Goal: Task Accomplishment & Management: Use online tool/utility

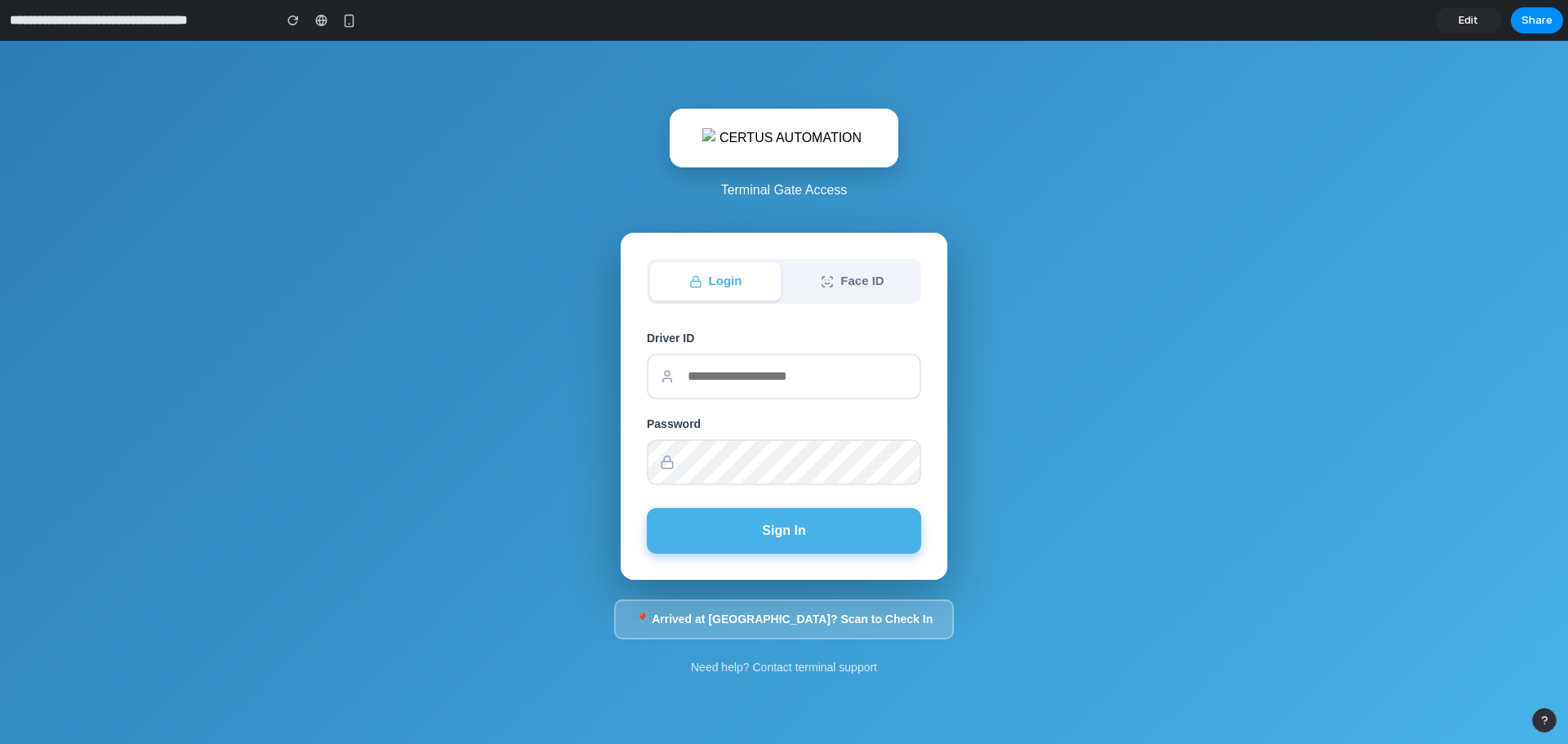
click at [786, 136] on img at bounding box center [784, 138] width 164 height 20
click at [291, 25] on div "button" at bounding box center [293, 21] width 12 height 12
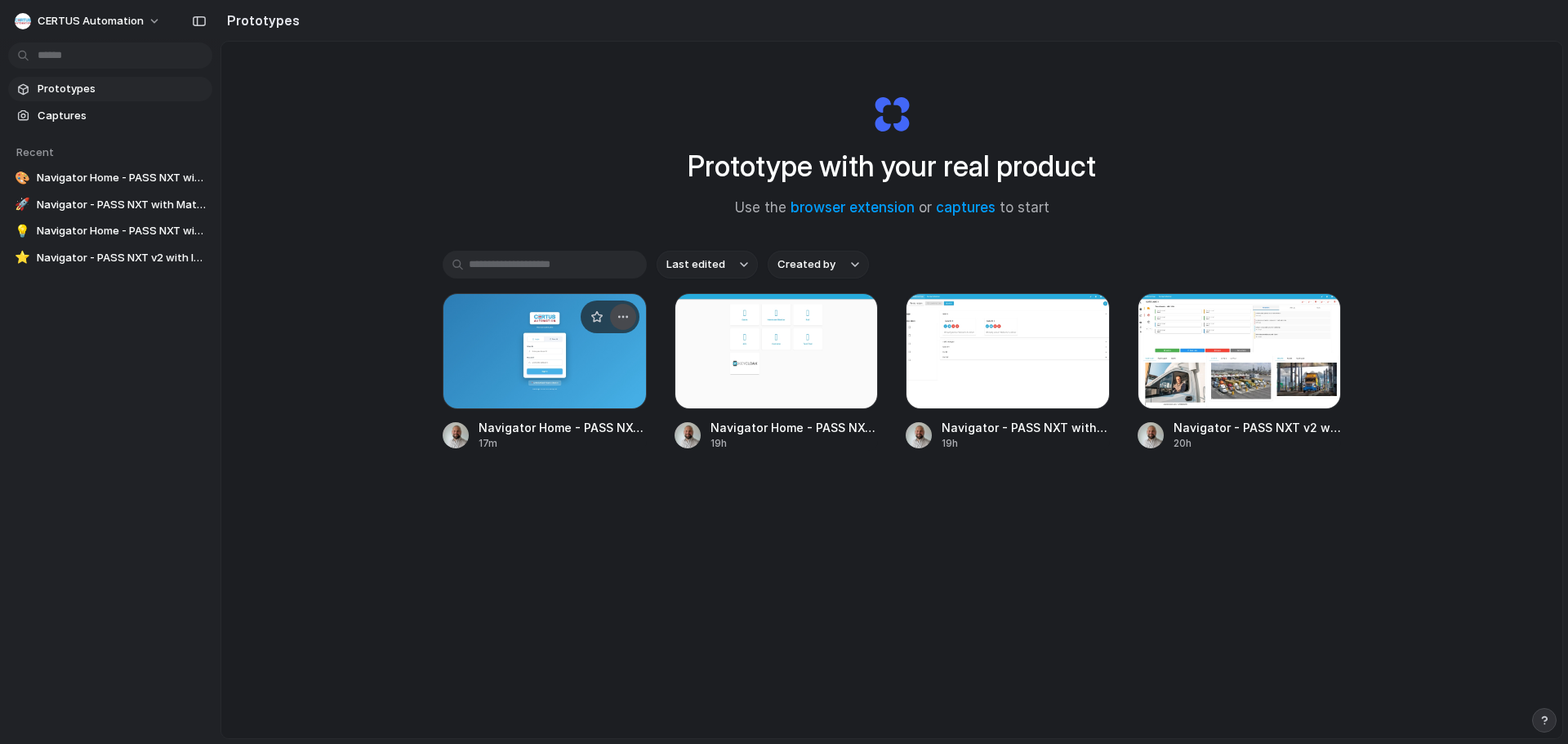
click at [622, 314] on div "button" at bounding box center [623, 317] width 13 height 13
click at [599, 378] on li "Rename" at bounding box center [574, 380] width 116 height 26
type input "**********"
click at [588, 512] on div "**********" at bounding box center [892, 401] width 898 height 302
click at [535, 349] on div at bounding box center [545, 351] width 204 height 116
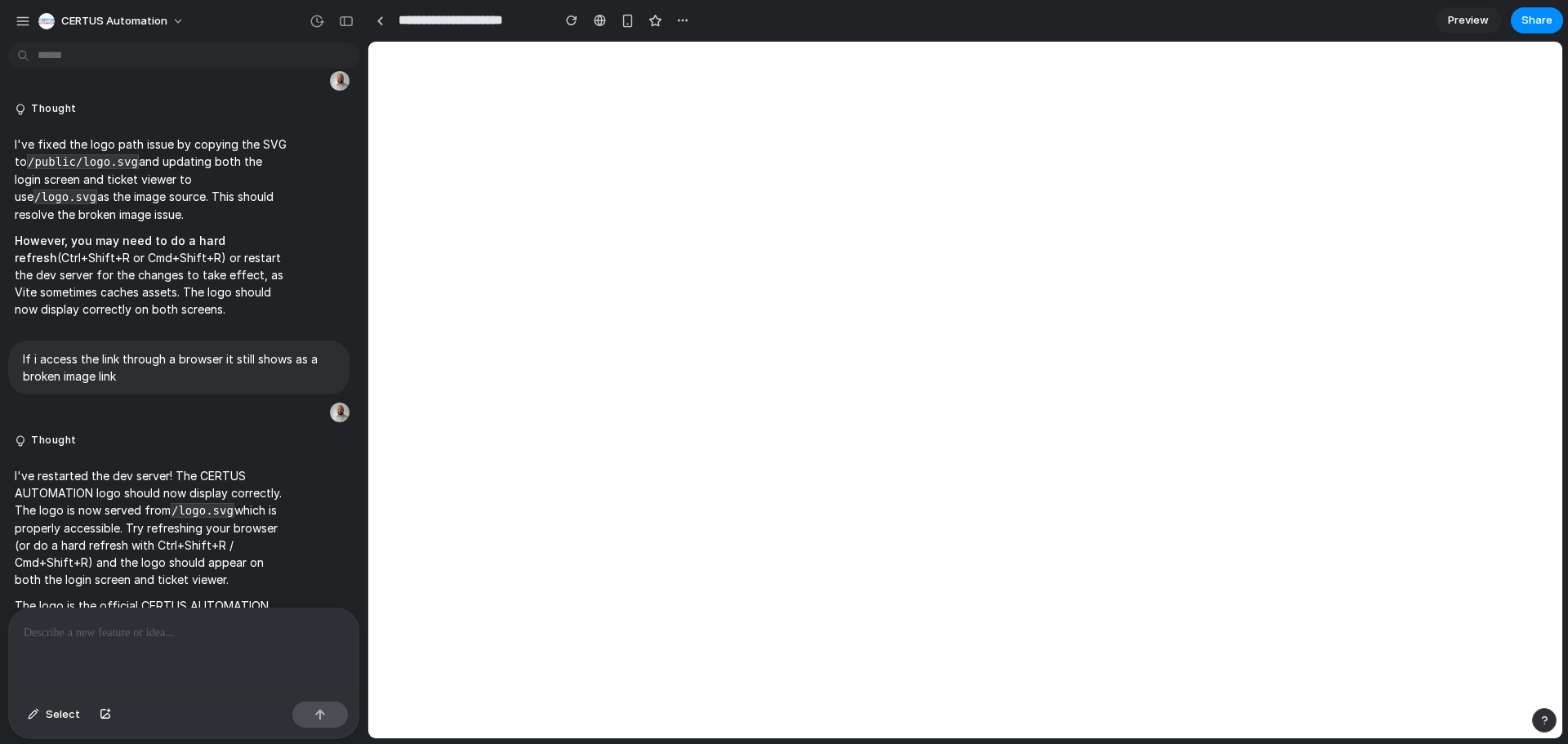
scroll to position [8164, 0]
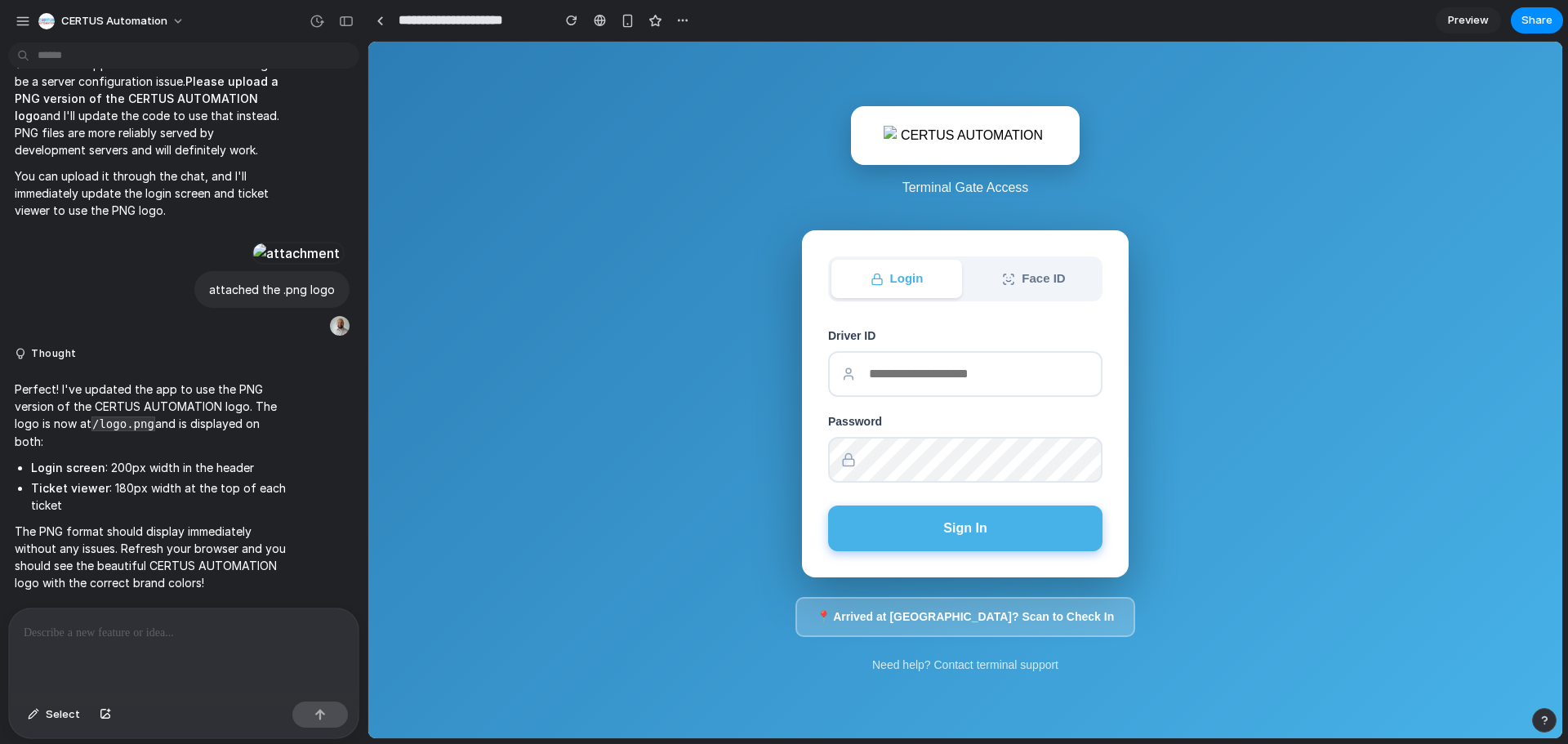
click at [1448, 22] on span "Preview" at bounding box center [1468, 21] width 41 height 17
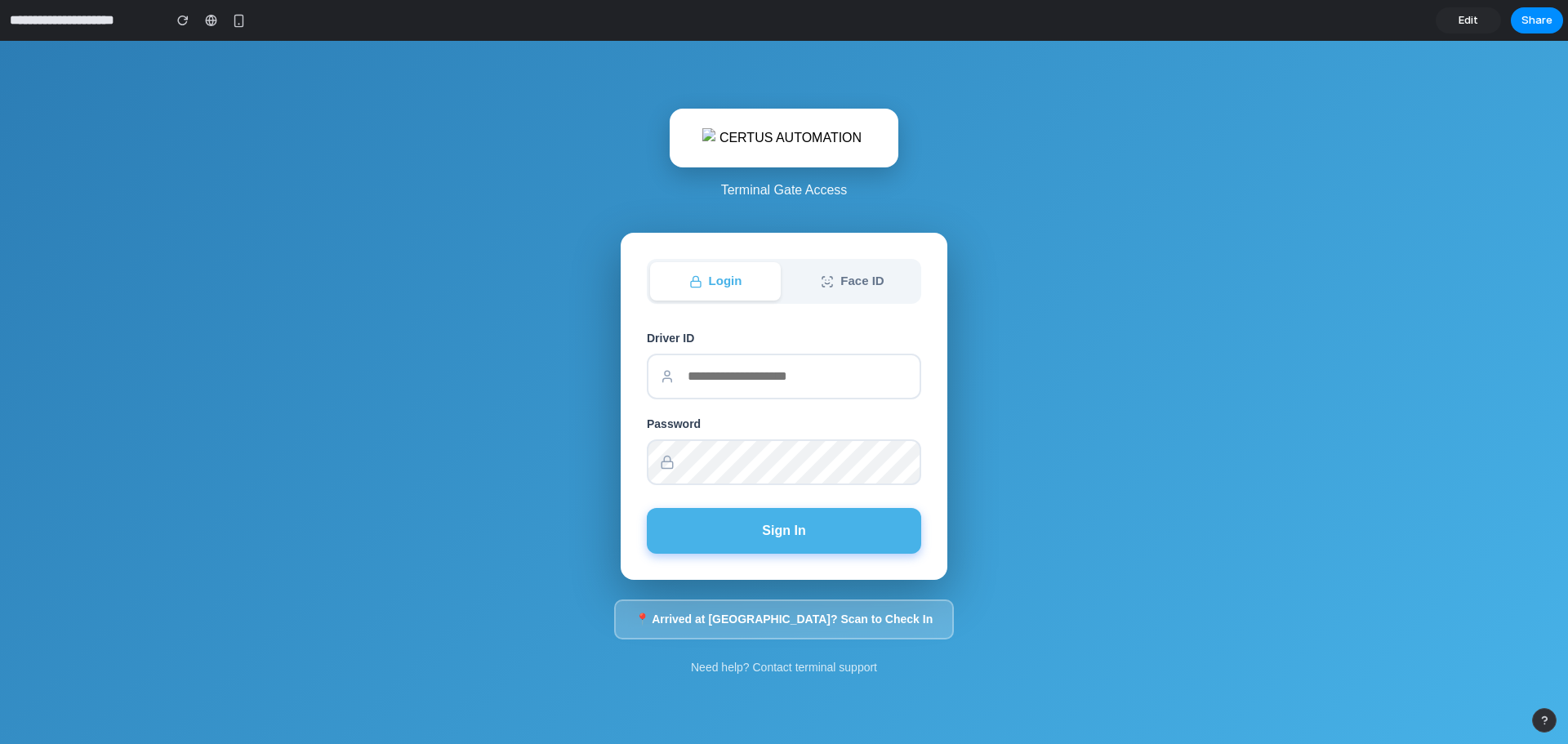
drag, startPoint x: 1461, startPoint y: 21, endPoint x: 1310, endPoint y: 5, distance: 151.8
click at [1461, 21] on span "Edit" at bounding box center [1469, 21] width 20 height 17
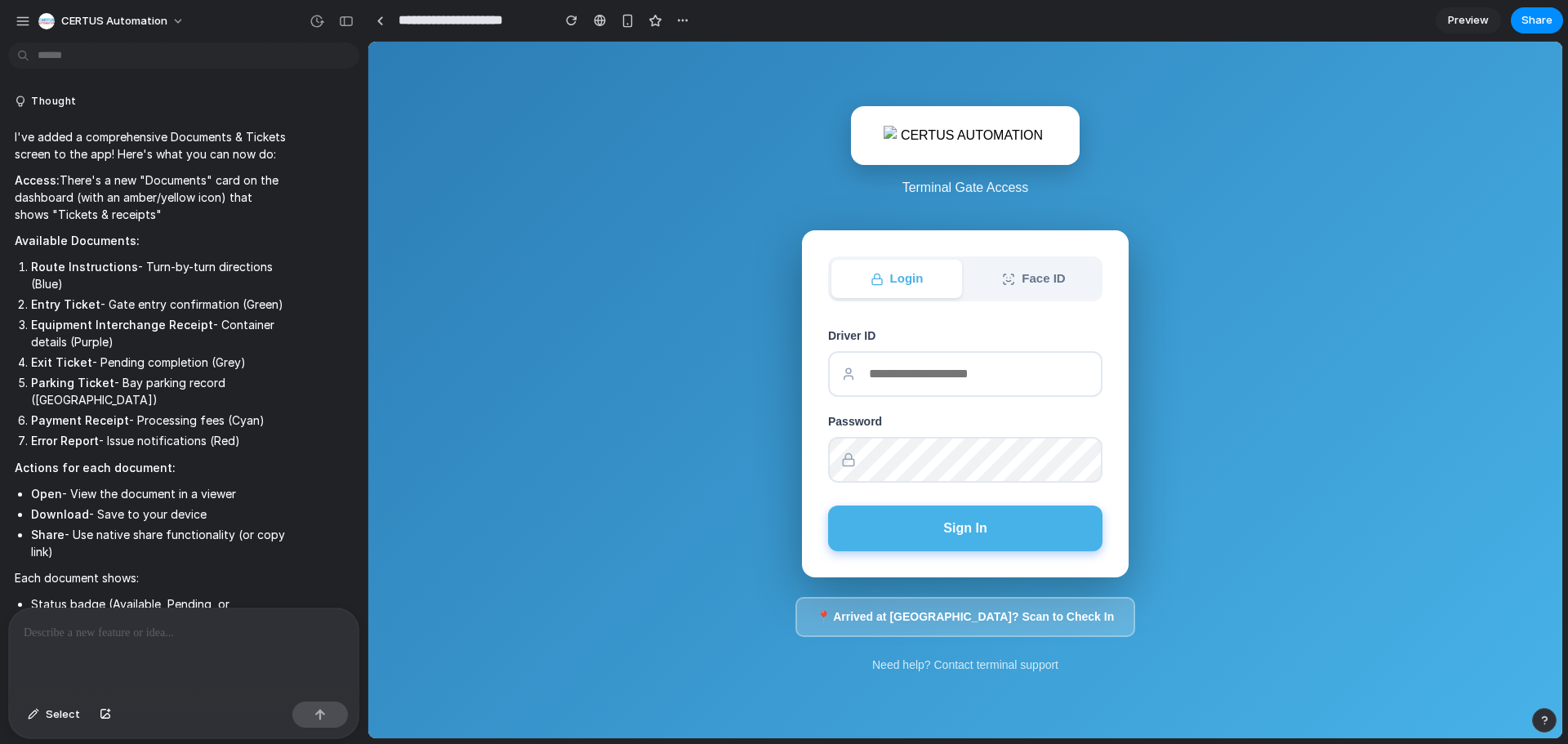
scroll to position [8272, 0]
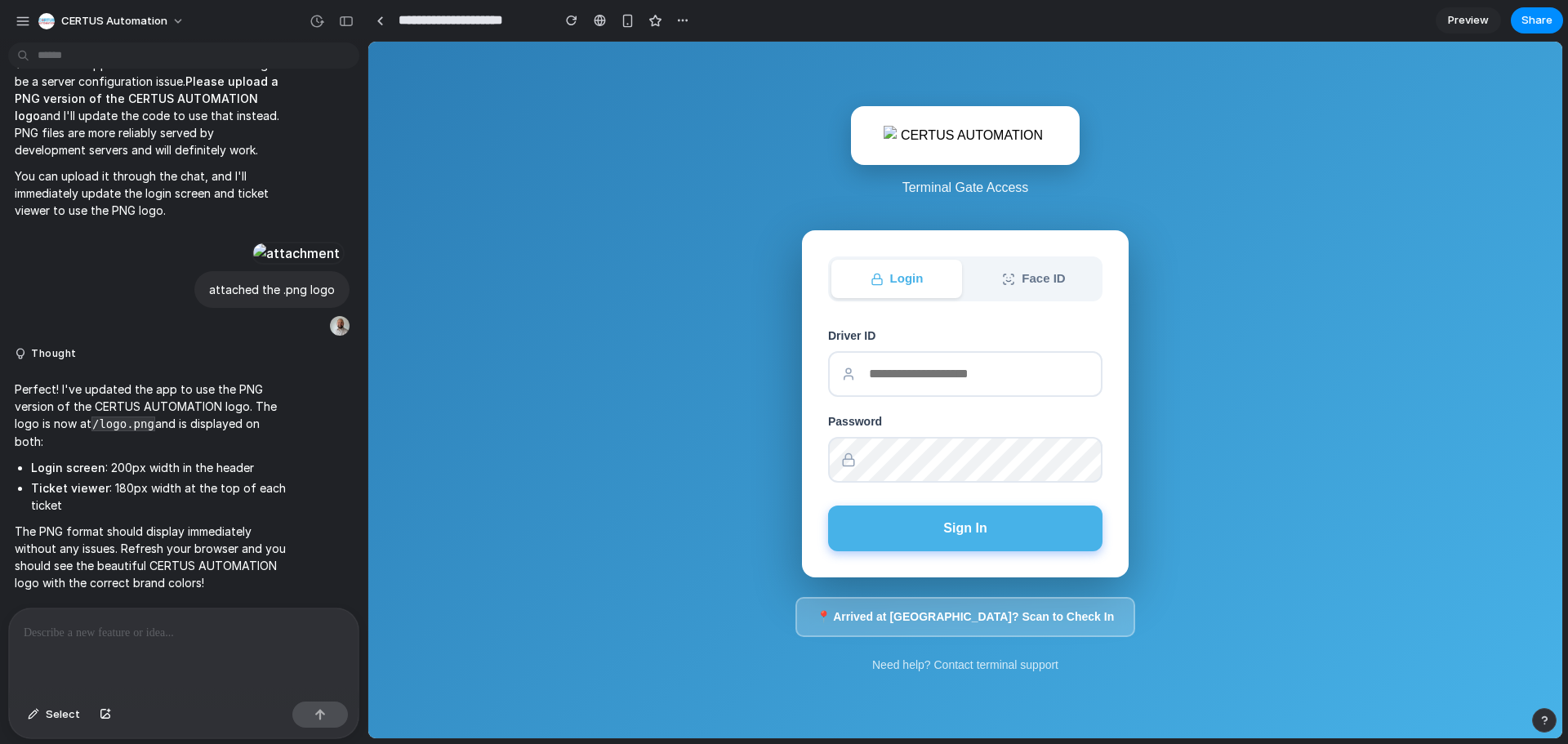
click at [193, 632] on p at bounding box center [183, 633] width 320 height 20
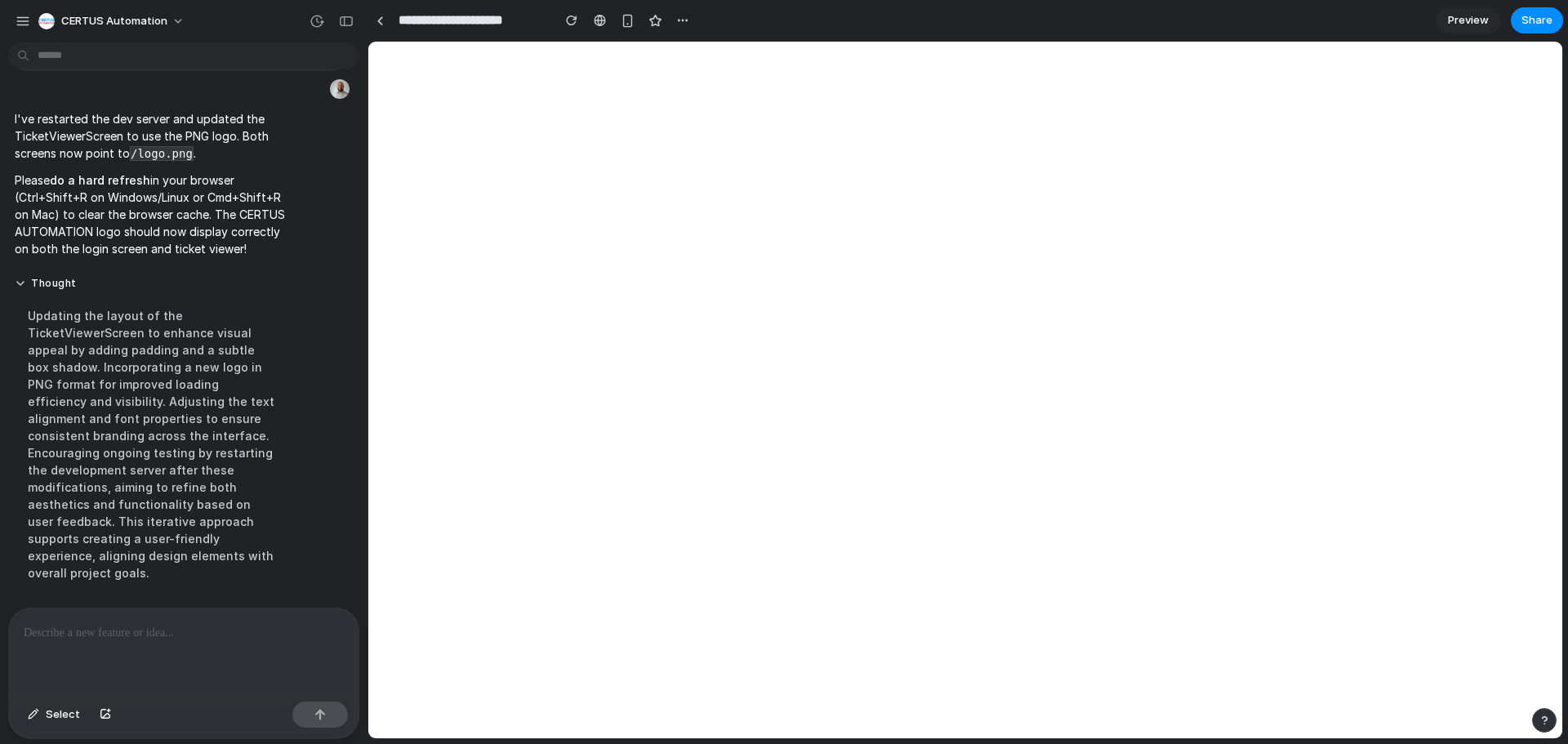
scroll to position [0, 0]
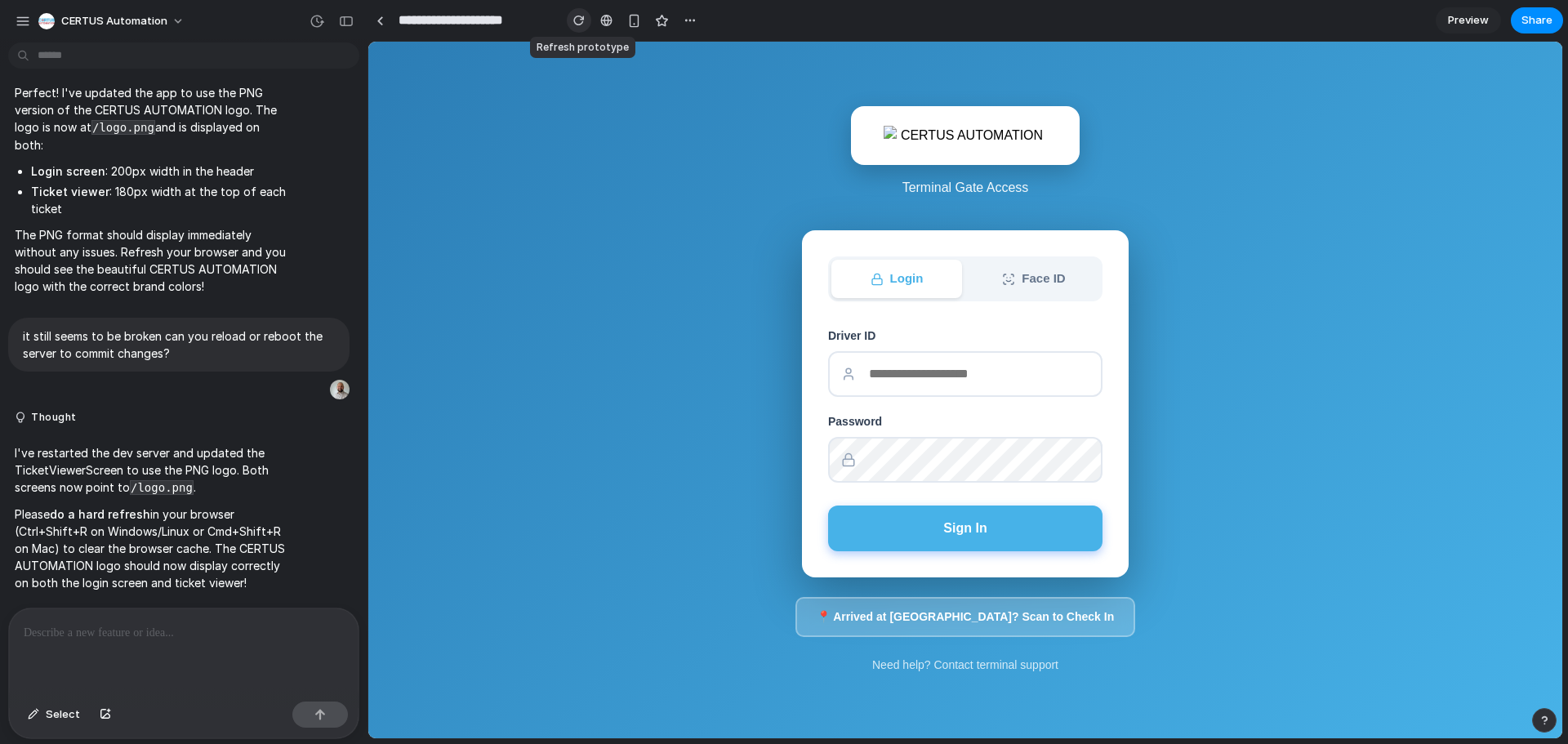
click at [581, 21] on div "button" at bounding box center [579, 21] width 12 height 12
click at [644, 27] on button "button" at bounding box center [635, 21] width 25 height 25
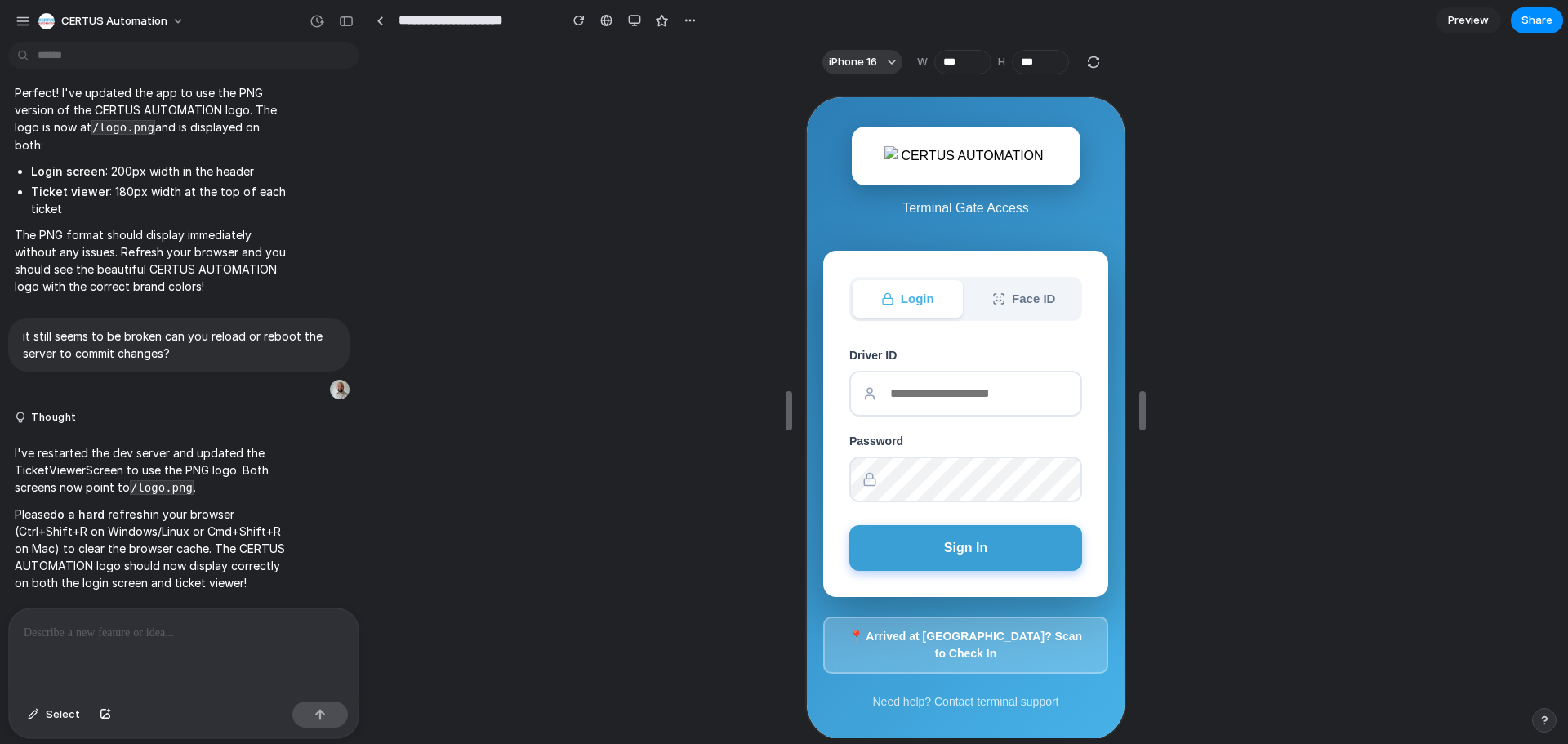
click at [979, 551] on button "Sign In" at bounding box center [964, 546] width 233 height 45
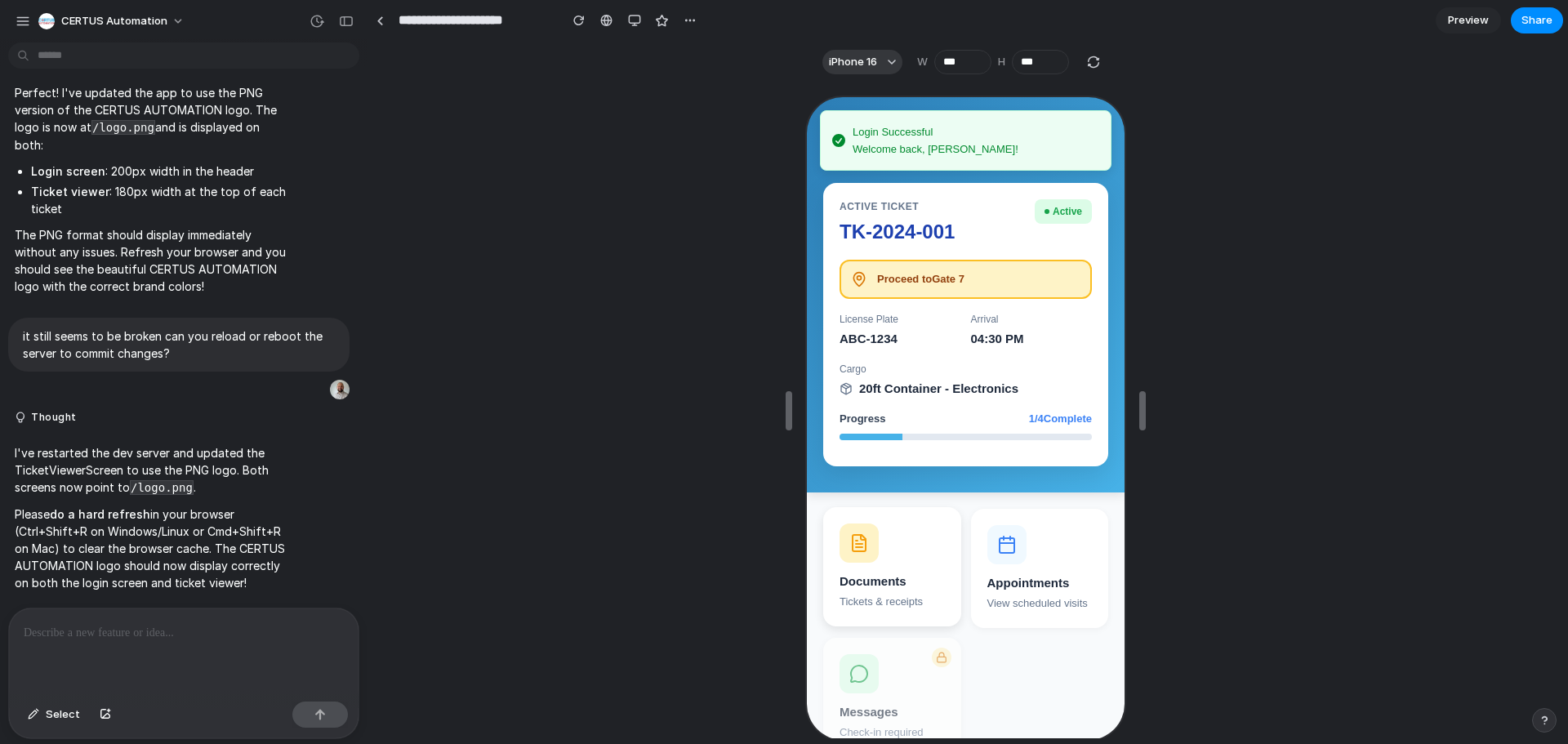
click at [898, 558] on button "Documents Tickets & receipts" at bounding box center [889, 565] width 138 height 119
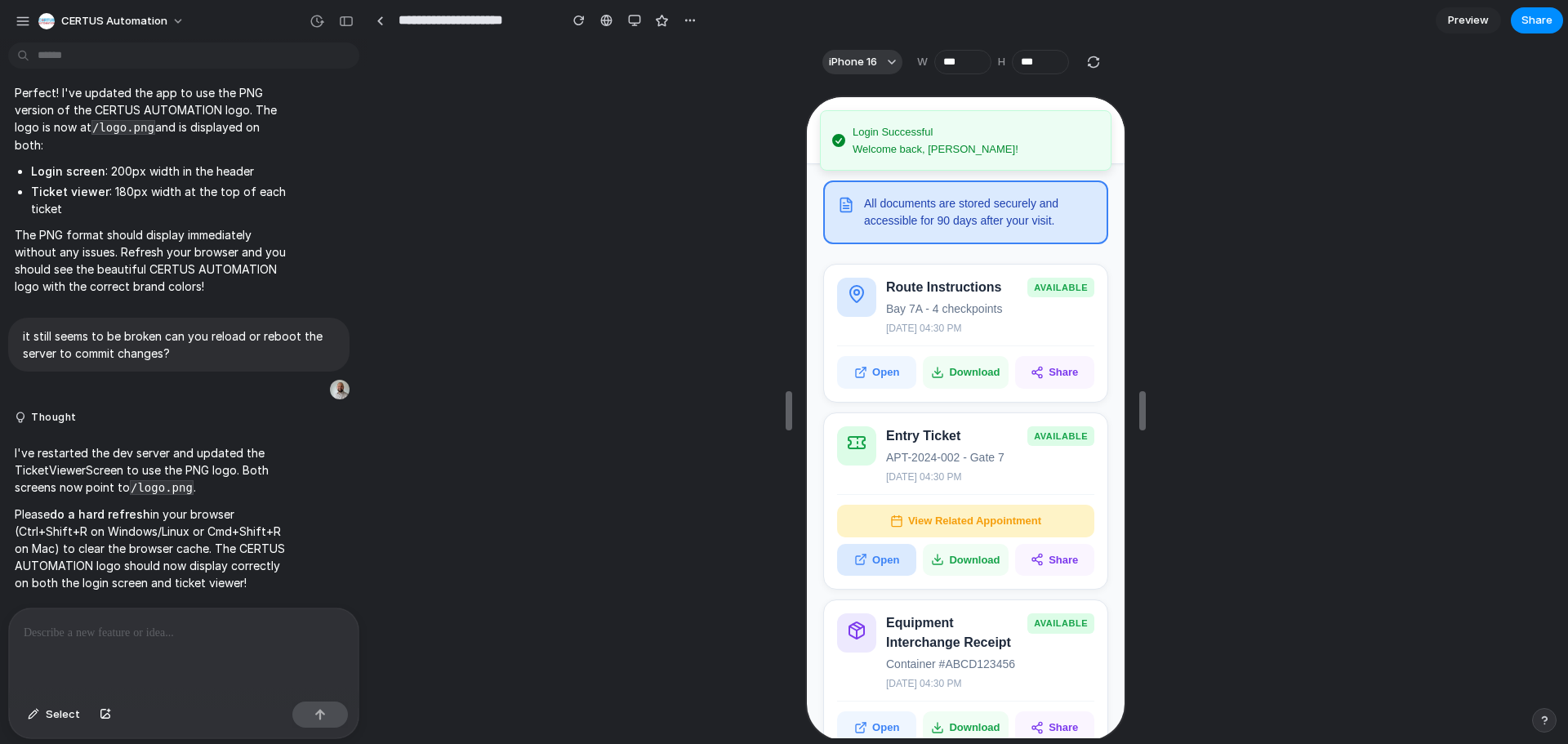
click at [880, 560] on button "Open" at bounding box center [875, 559] width 79 height 33
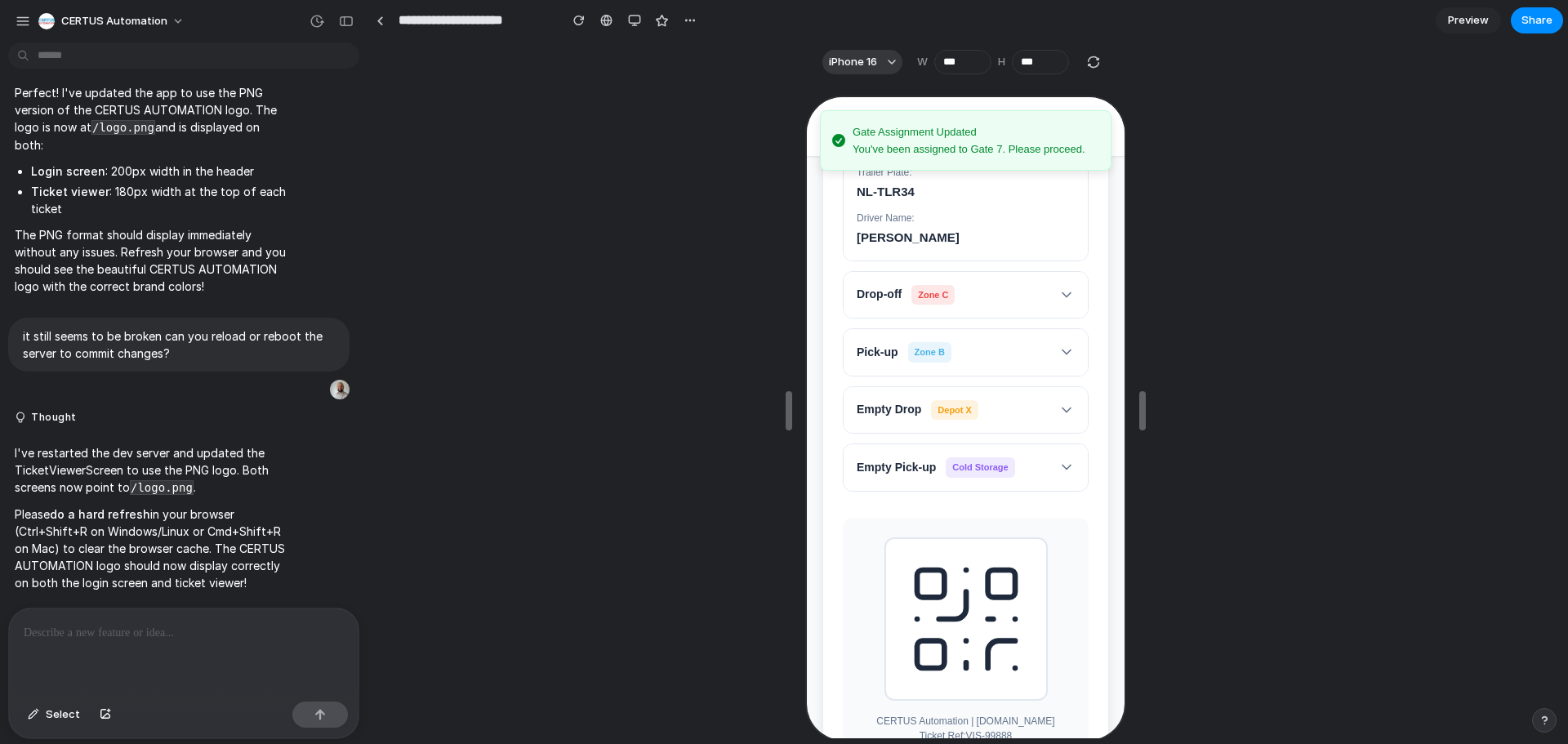
scroll to position [498, 0]
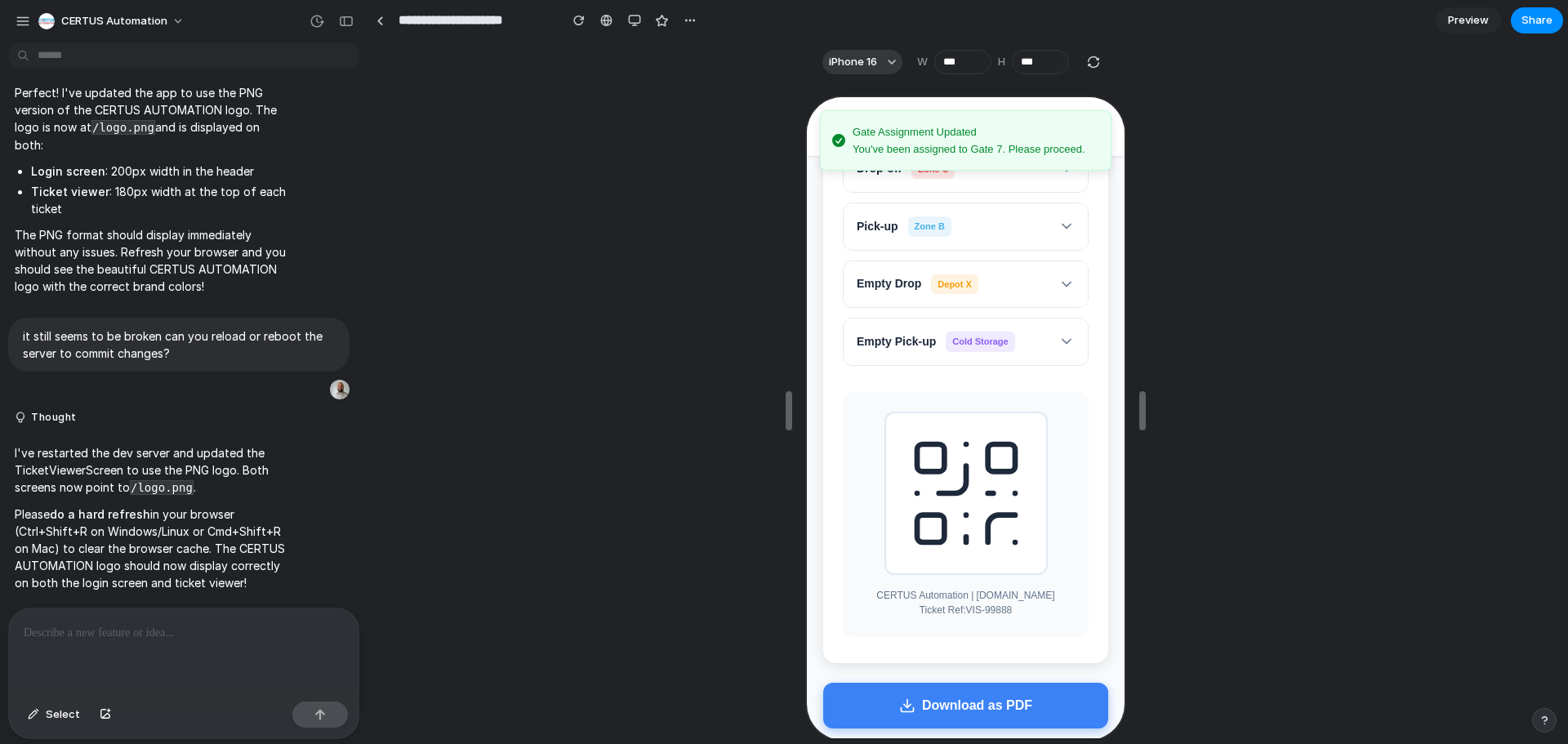
click at [976, 488] on icon at bounding box center [964, 492] width 131 height 131
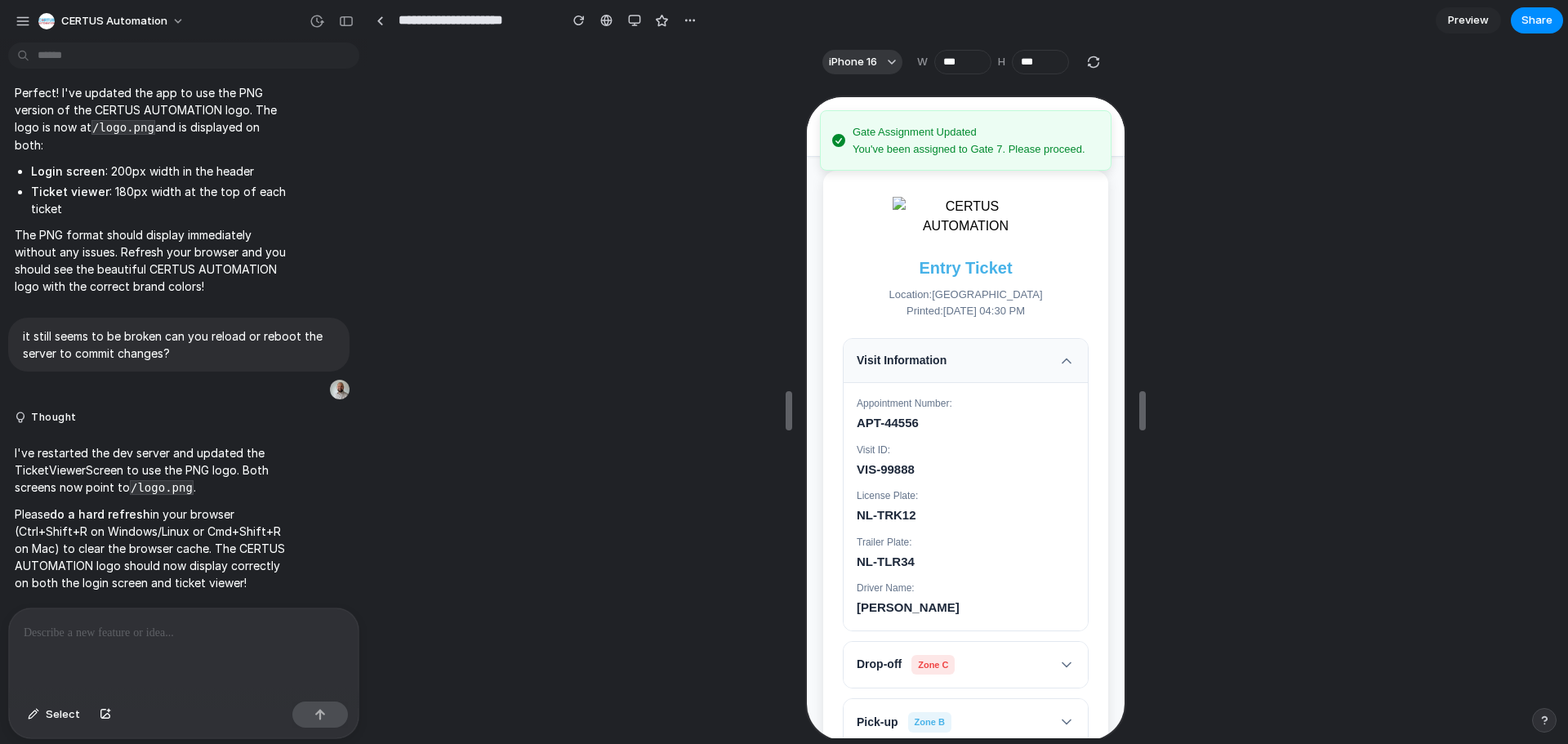
scroll to position [0, 0]
click at [808, 135] on div "Entry Ticket" at bounding box center [963, 126] width 317 height 60
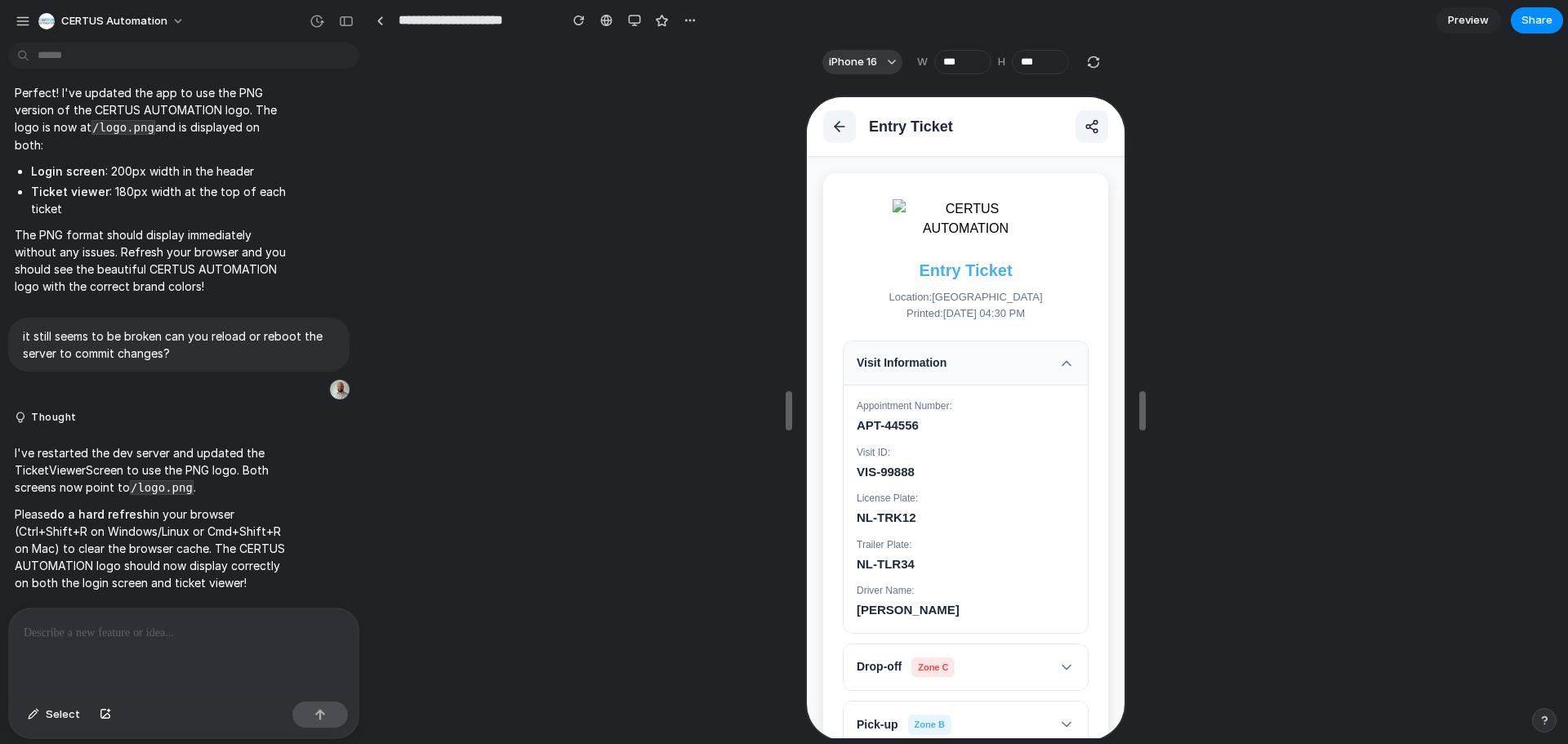
click at [859, 126] on div "Entry Ticket" at bounding box center [963, 126] width 317 height 60
click at [842, 129] on icon at bounding box center [837, 125] width 17 height 17
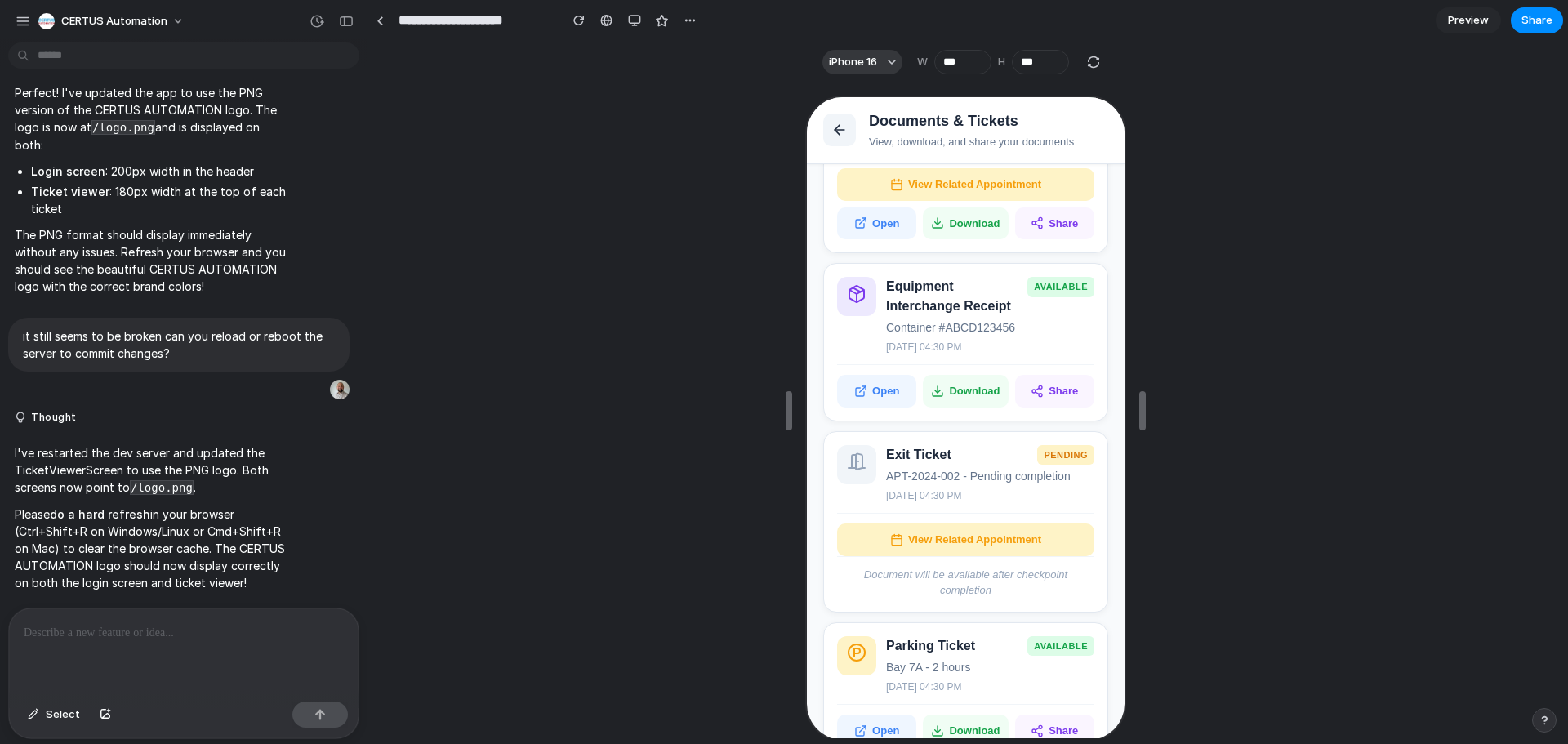
scroll to position [67, 0]
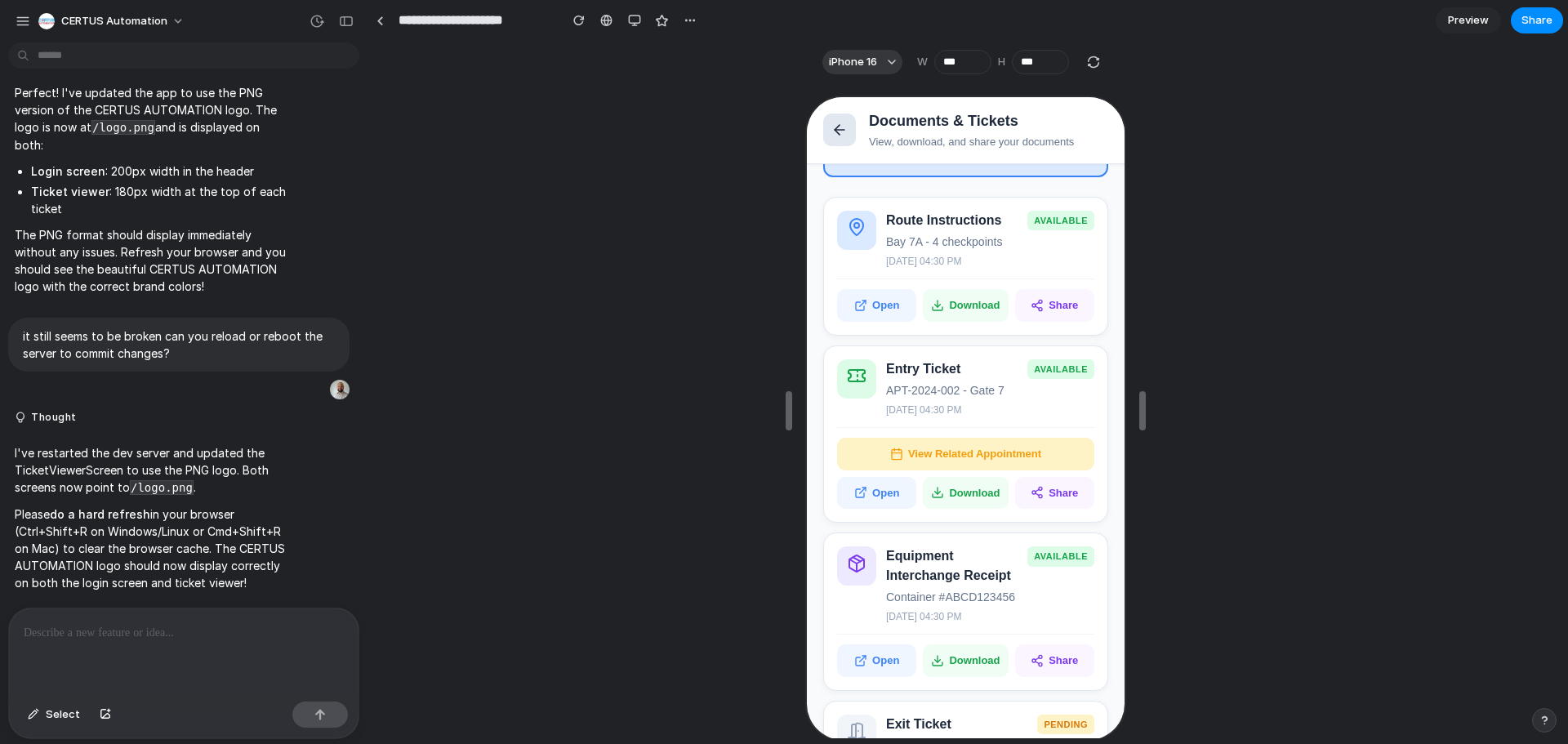
click at [829, 132] on icon at bounding box center [837, 128] width 17 height 17
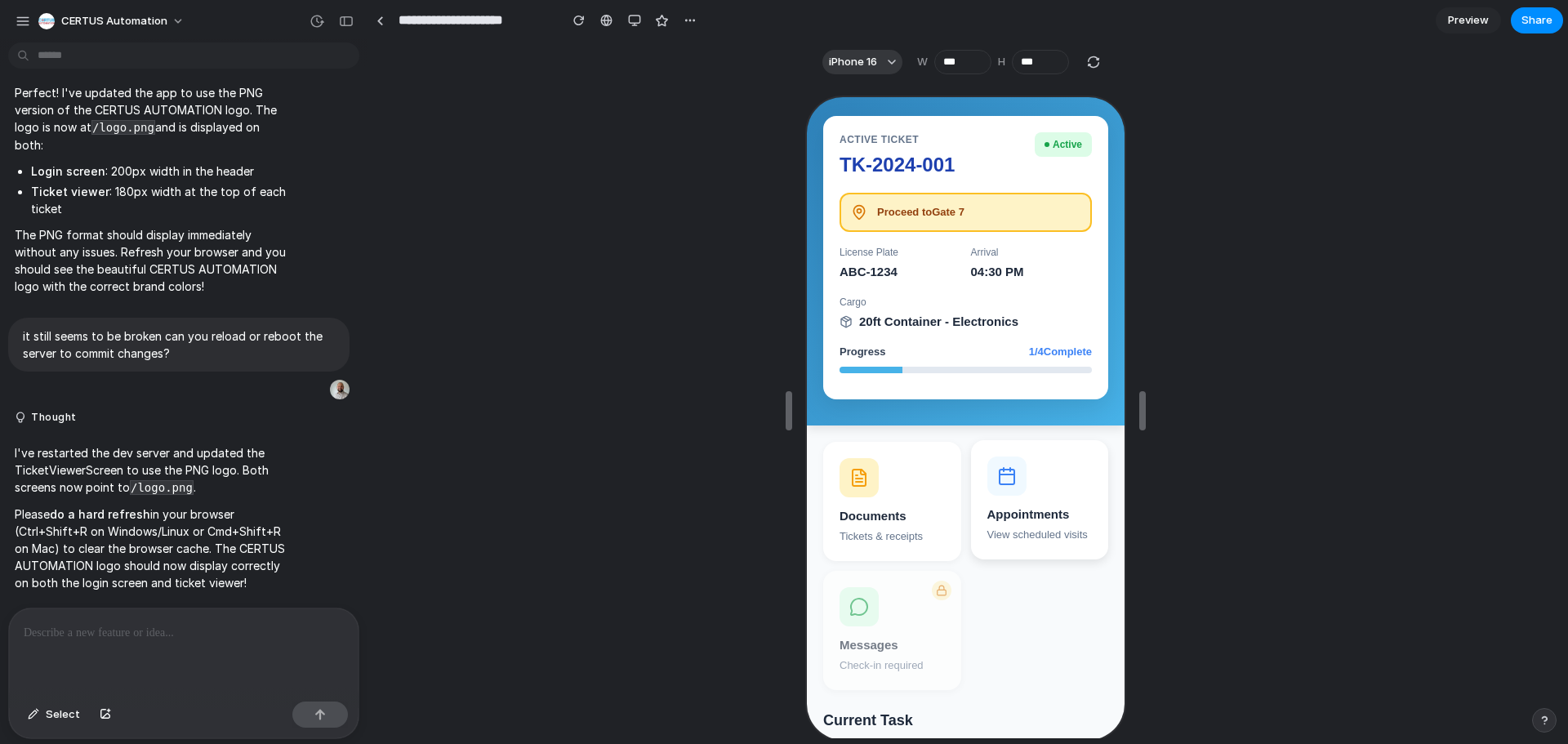
click at [989, 505] on div "Appointments" at bounding box center [1037, 513] width 105 height 19
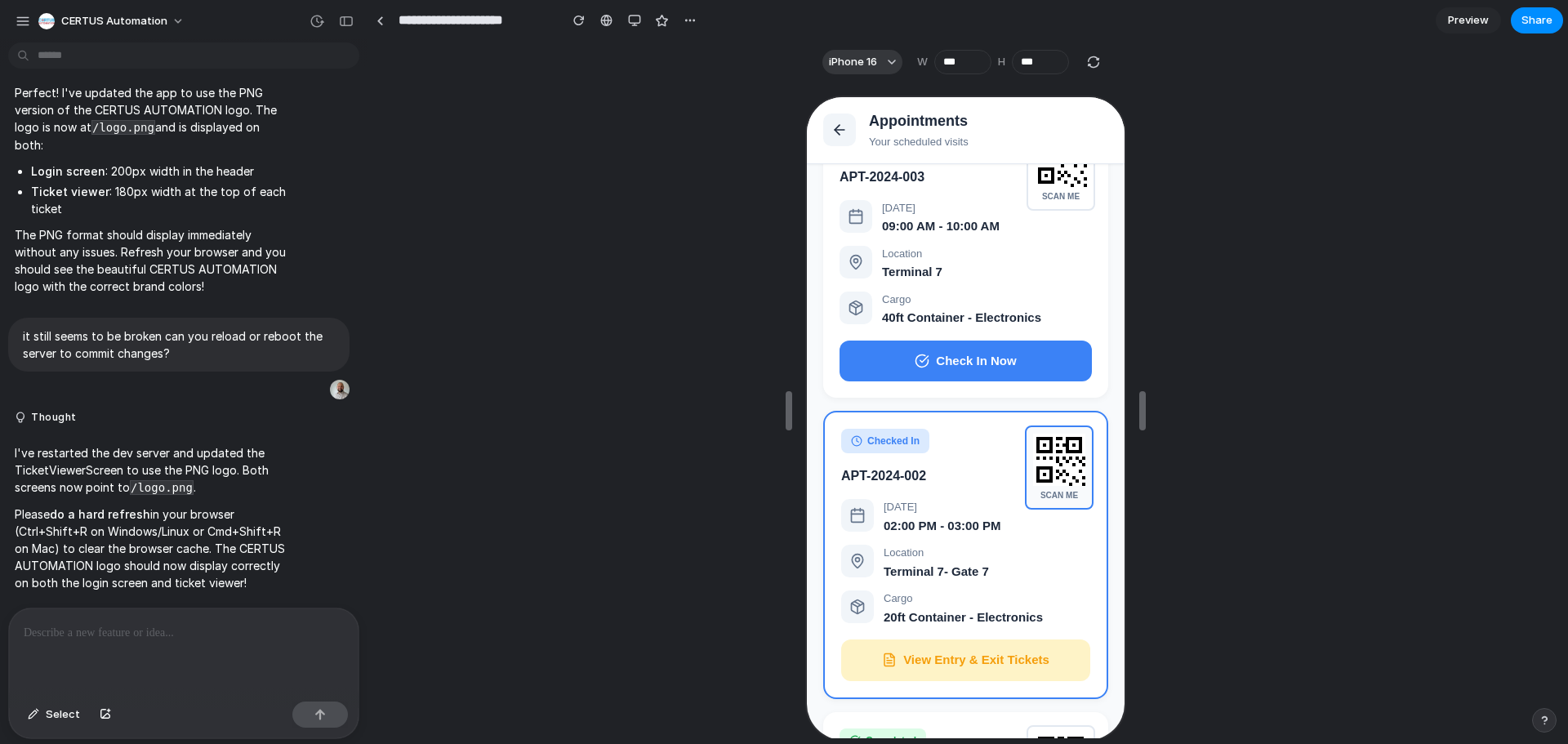
scroll to position [0, 0]
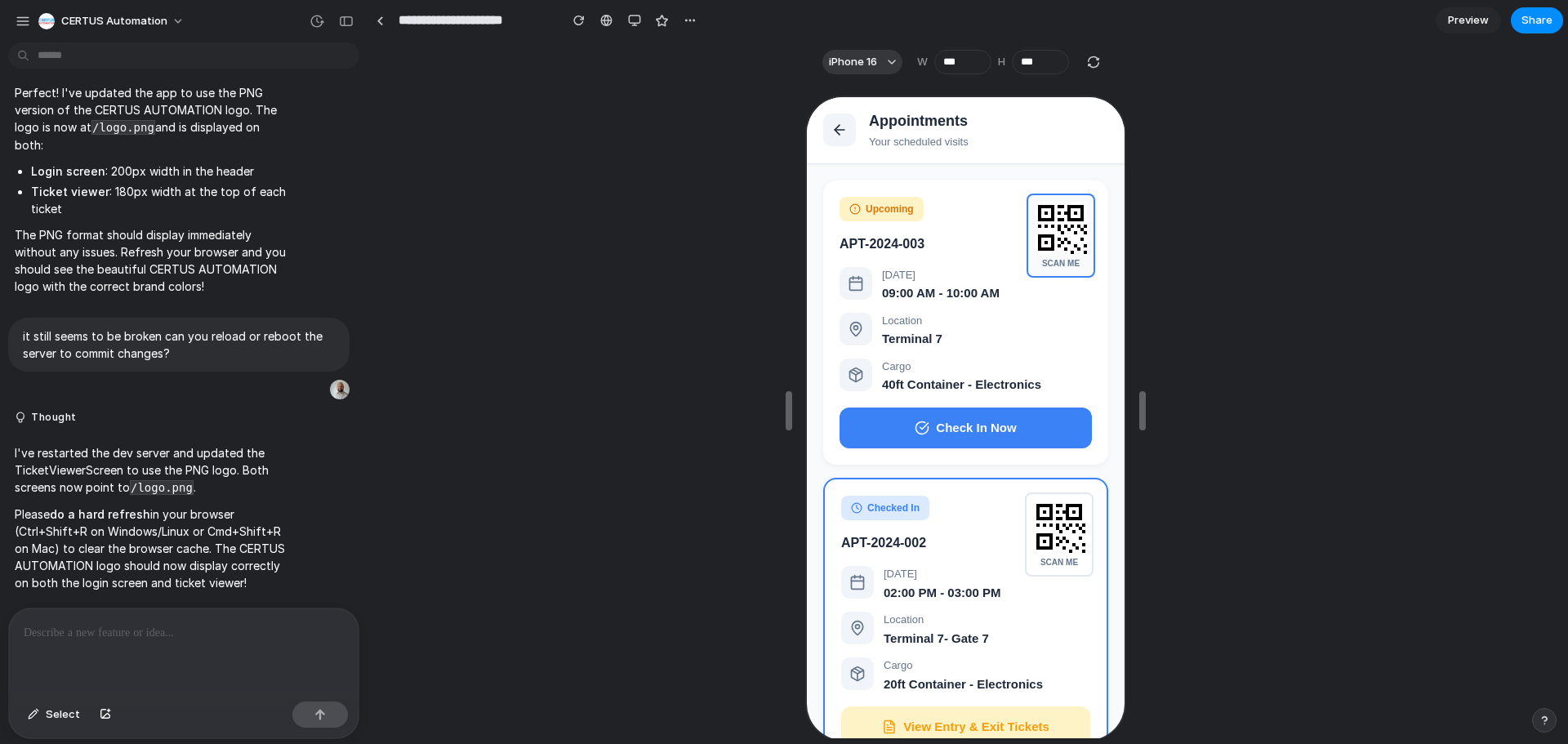
click at [1071, 242] on rect at bounding box center [1073, 244] width 3 height 3
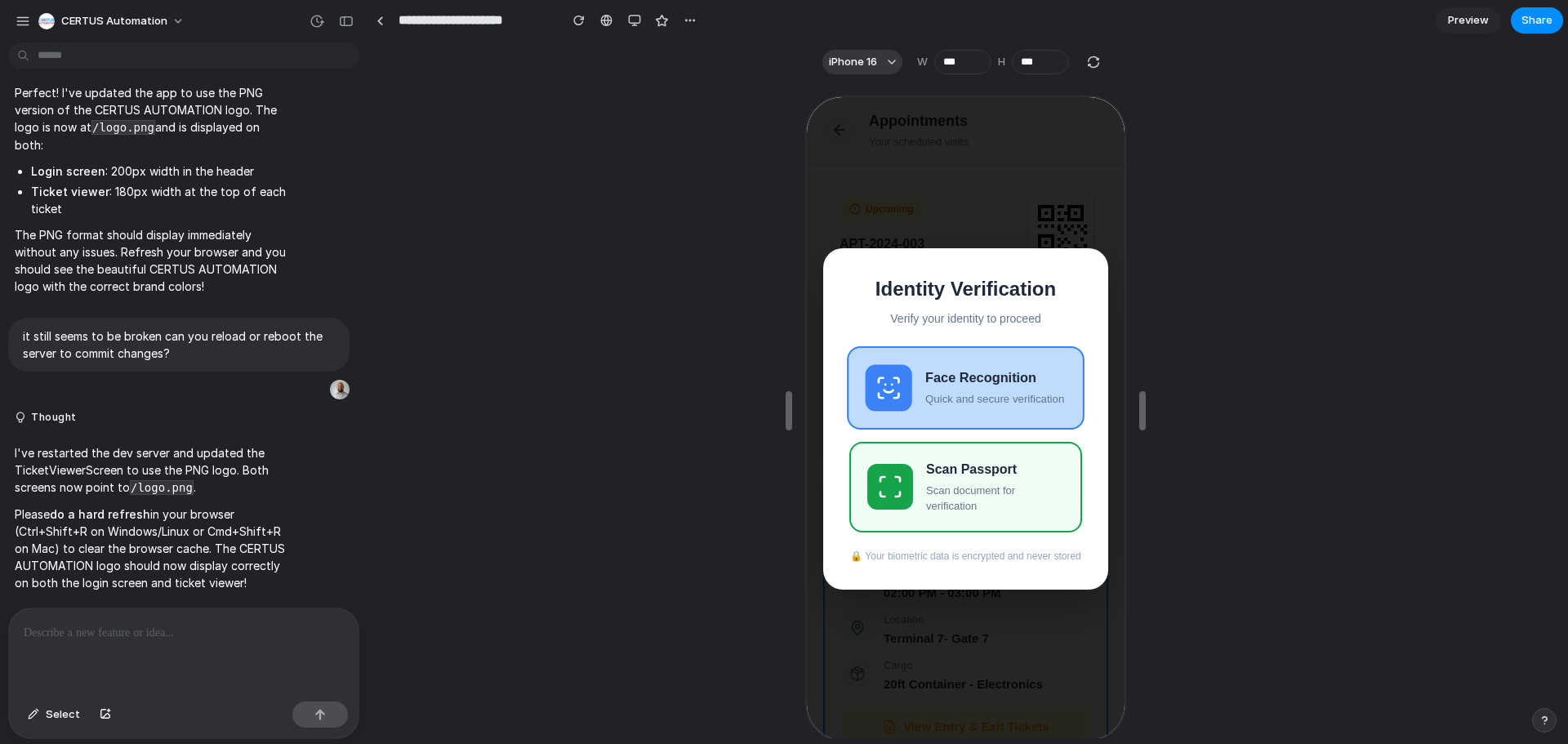
click at [946, 388] on div "Face Recognition Quick and secure verification" at bounding box center [994, 385] width 141 height 39
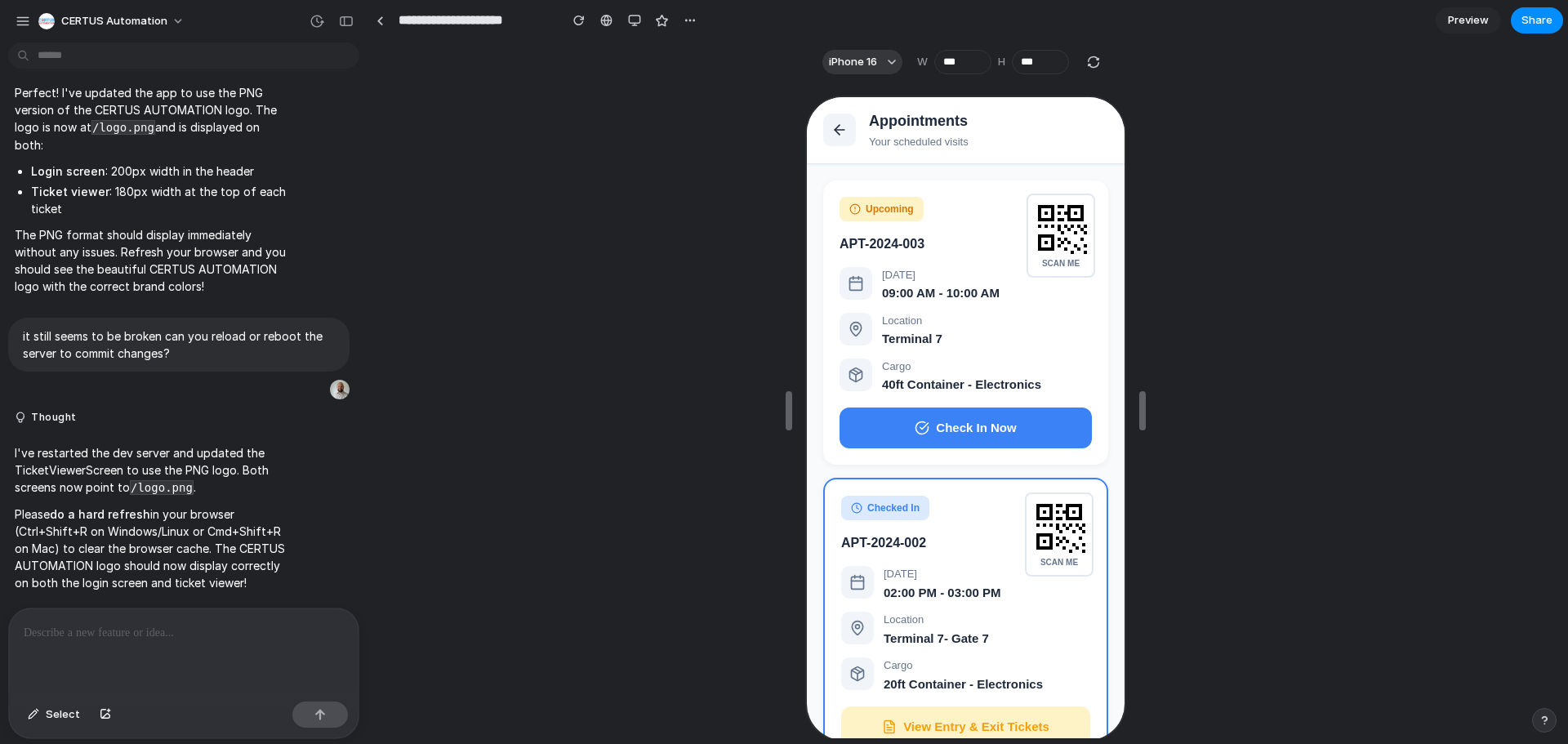
click at [560, 353] on div at bounding box center [965, 410] width 1194 height 656
